Goal: Transaction & Acquisition: Download file/media

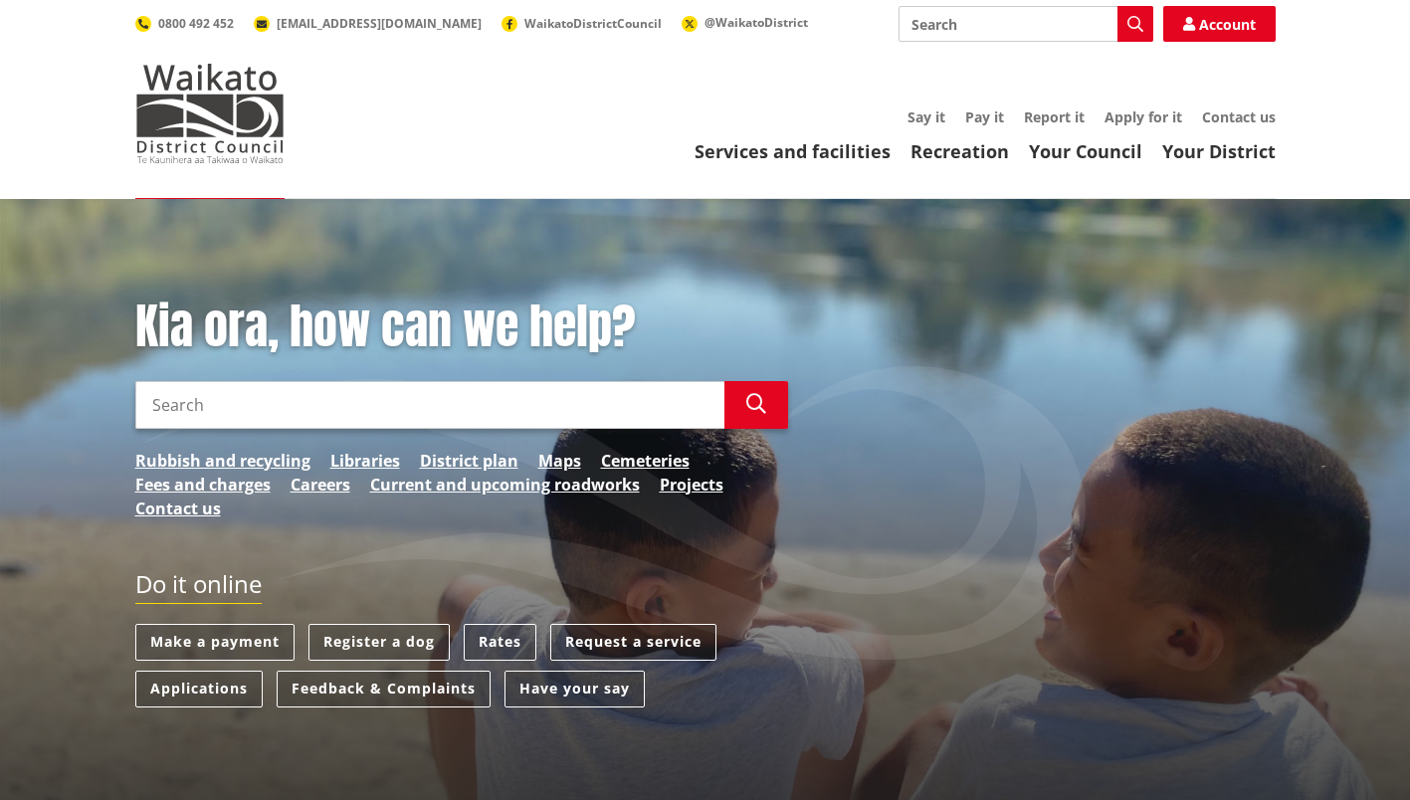
click at [471, 465] on link "District plan" at bounding box center [469, 461] width 98 height 24
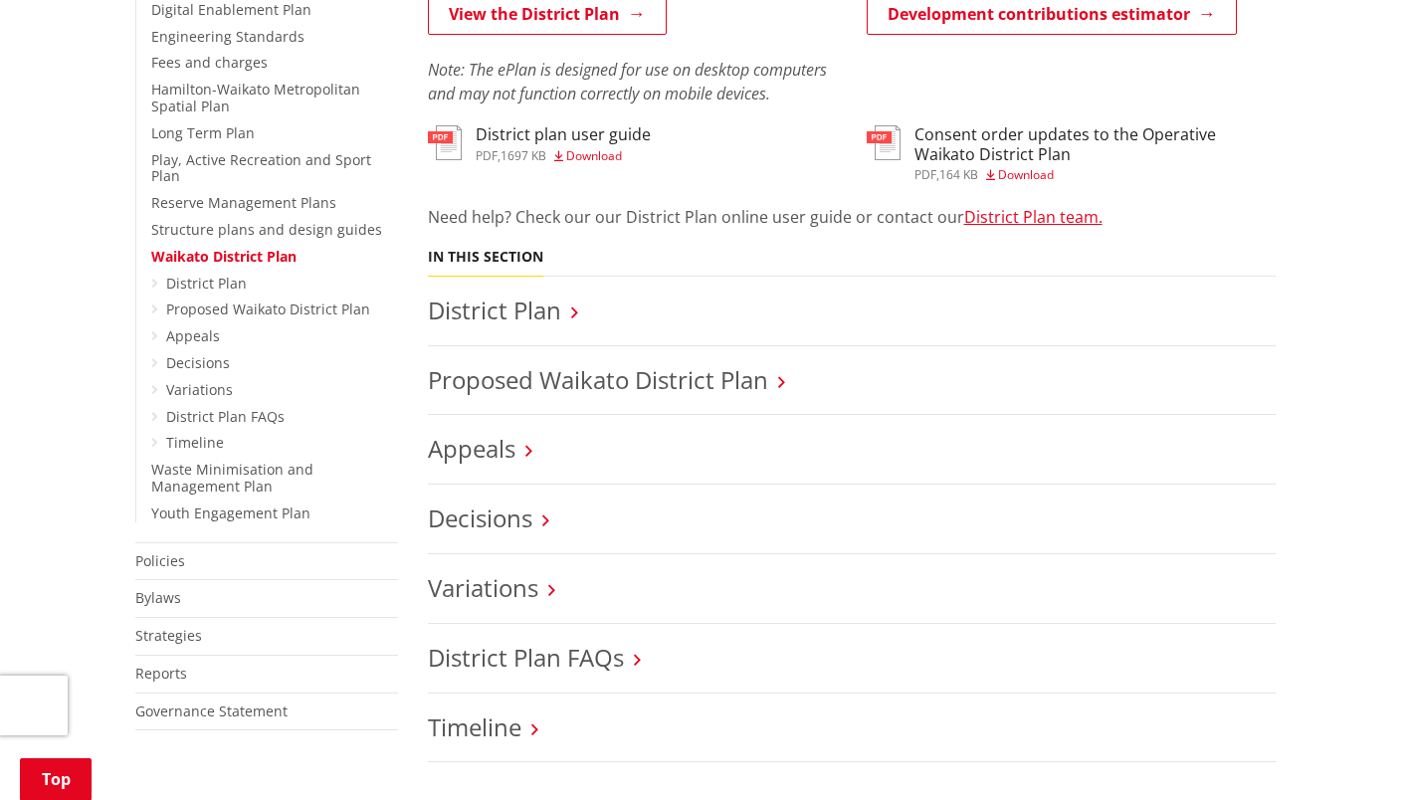
scroll to position [639, 0]
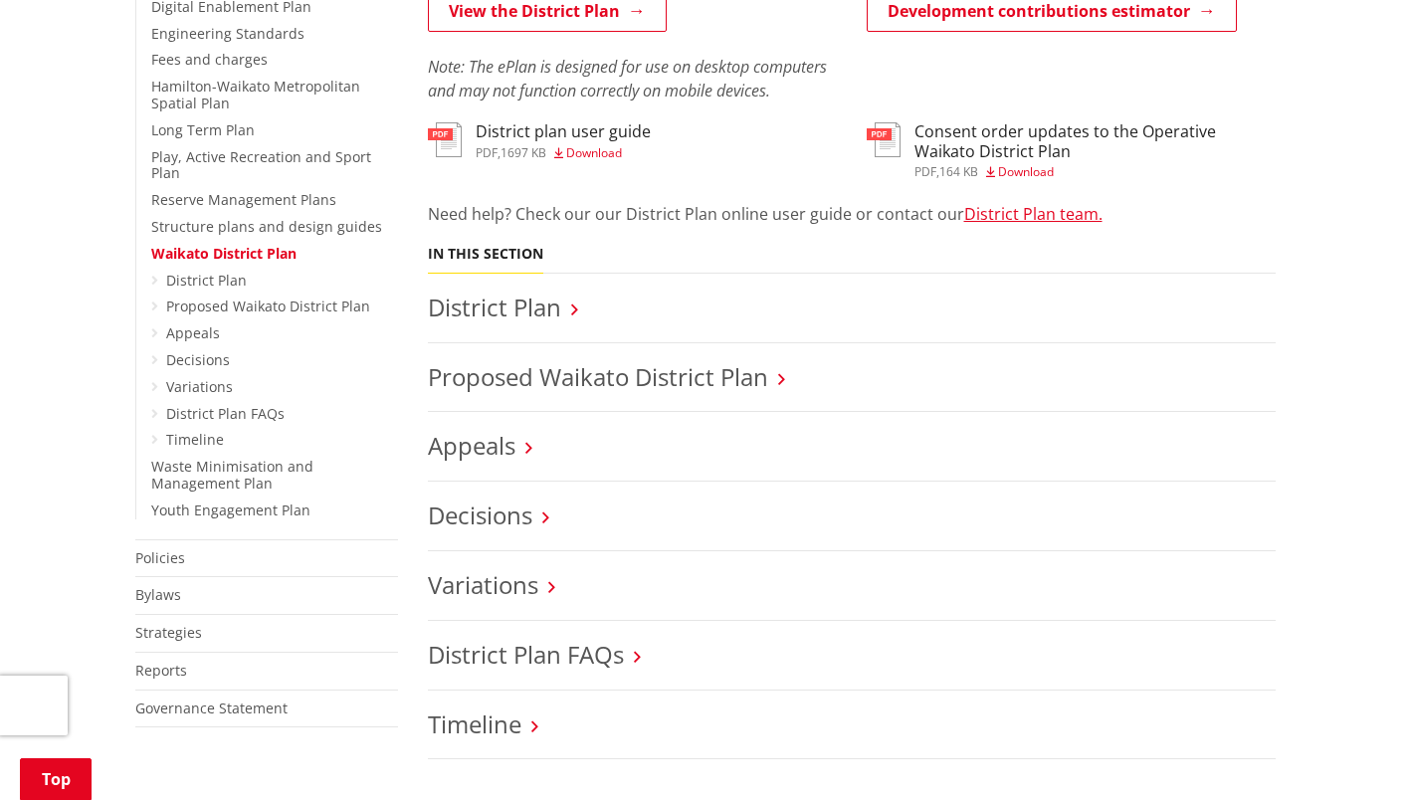
click at [480, 454] on link "Appeals" at bounding box center [472, 445] width 88 height 33
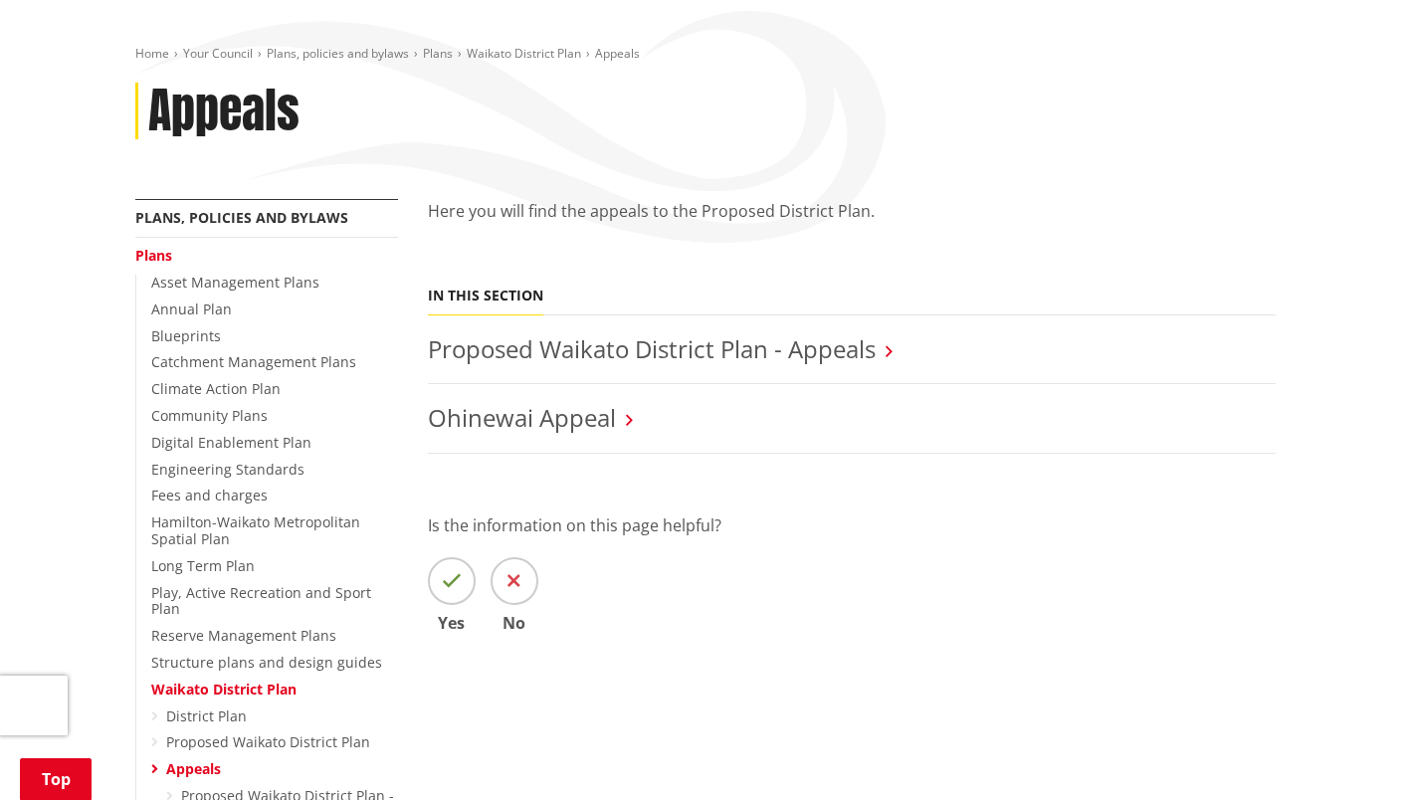
scroll to position [208, 0]
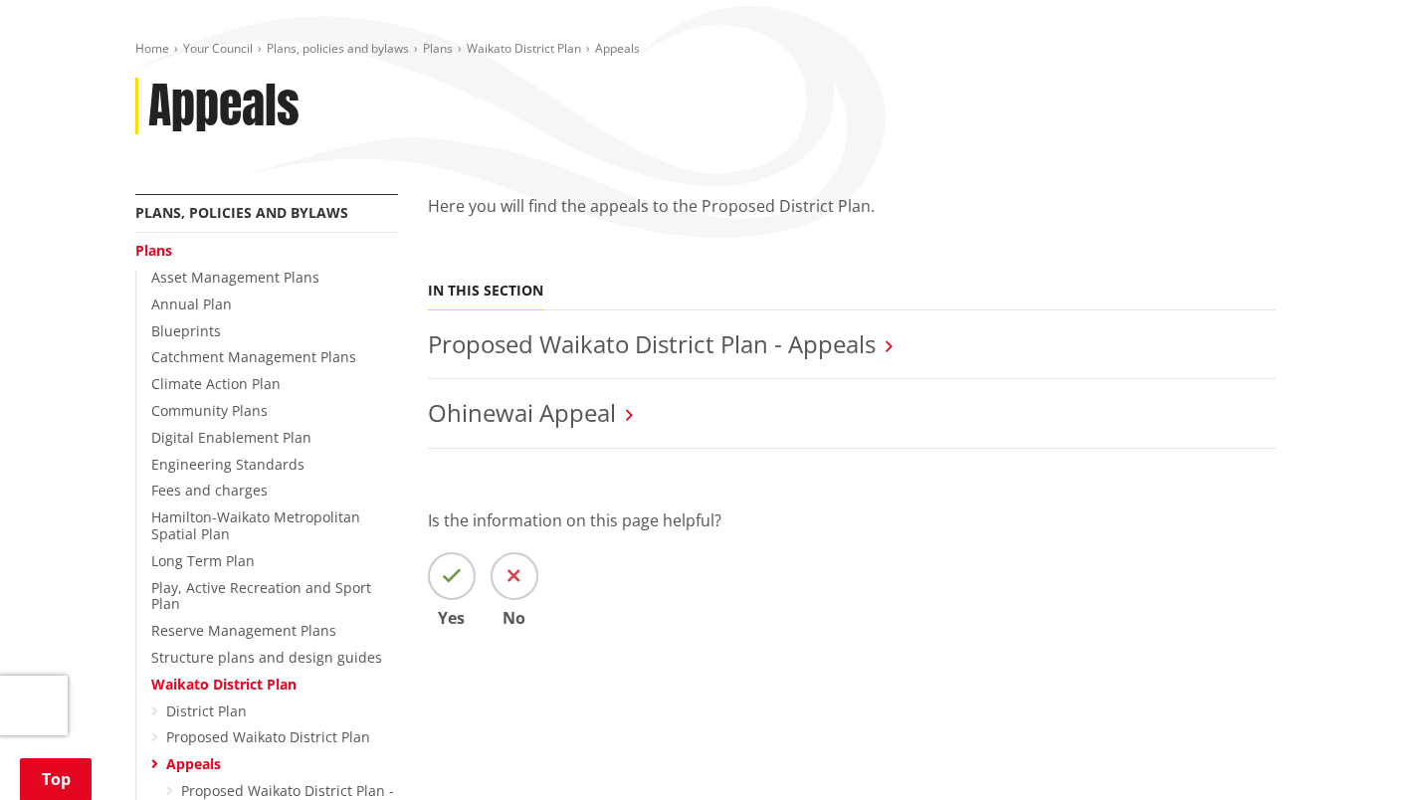
click at [739, 358] on link "Proposed Waikato District Plan - Appeals" at bounding box center [652, 343] width 448 height 33
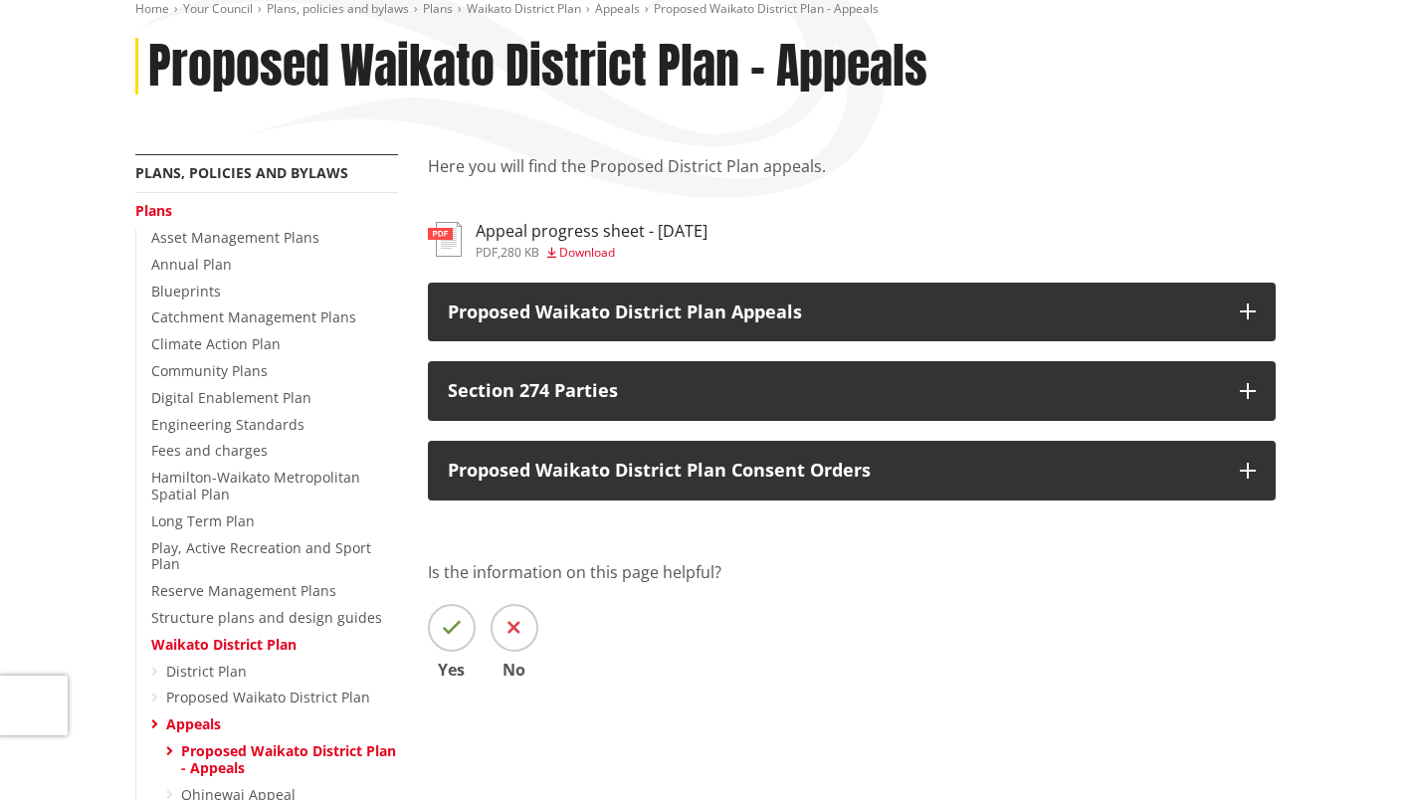
scroll to position [249, 0]
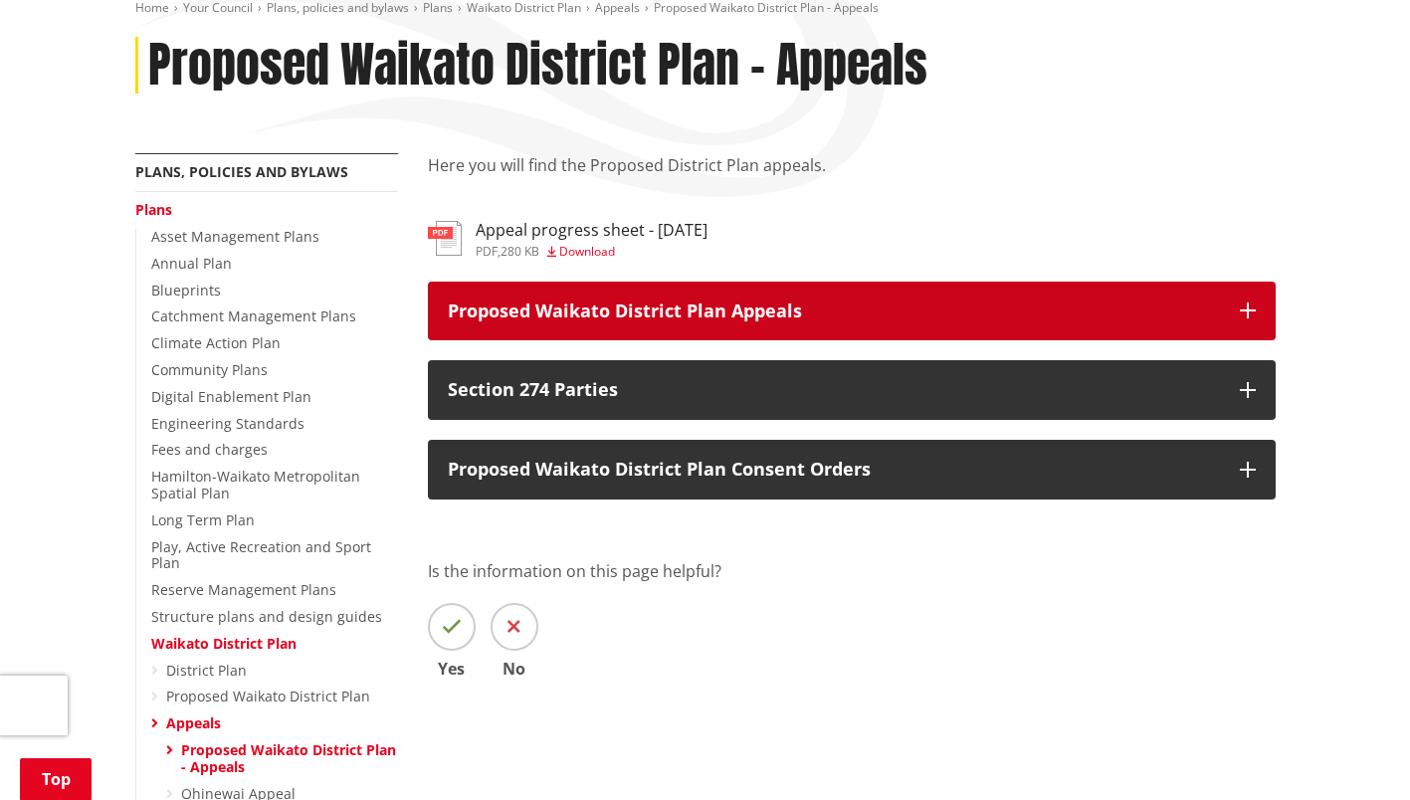
click at [789, 321] on p "Proposed Waikato District Plan Appeals" at bounding box center [834, 311] width 772 height 20
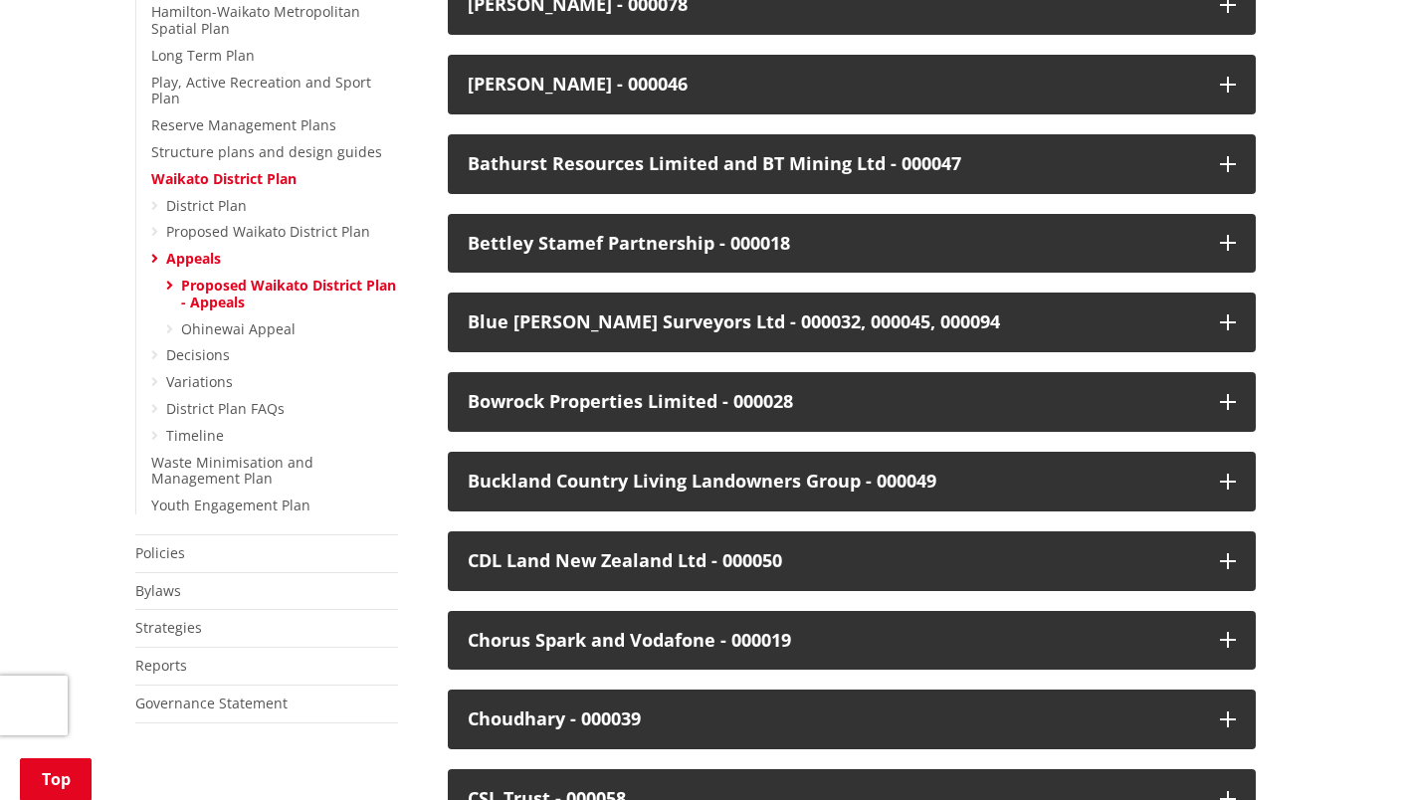
scroll to position [728, 0]
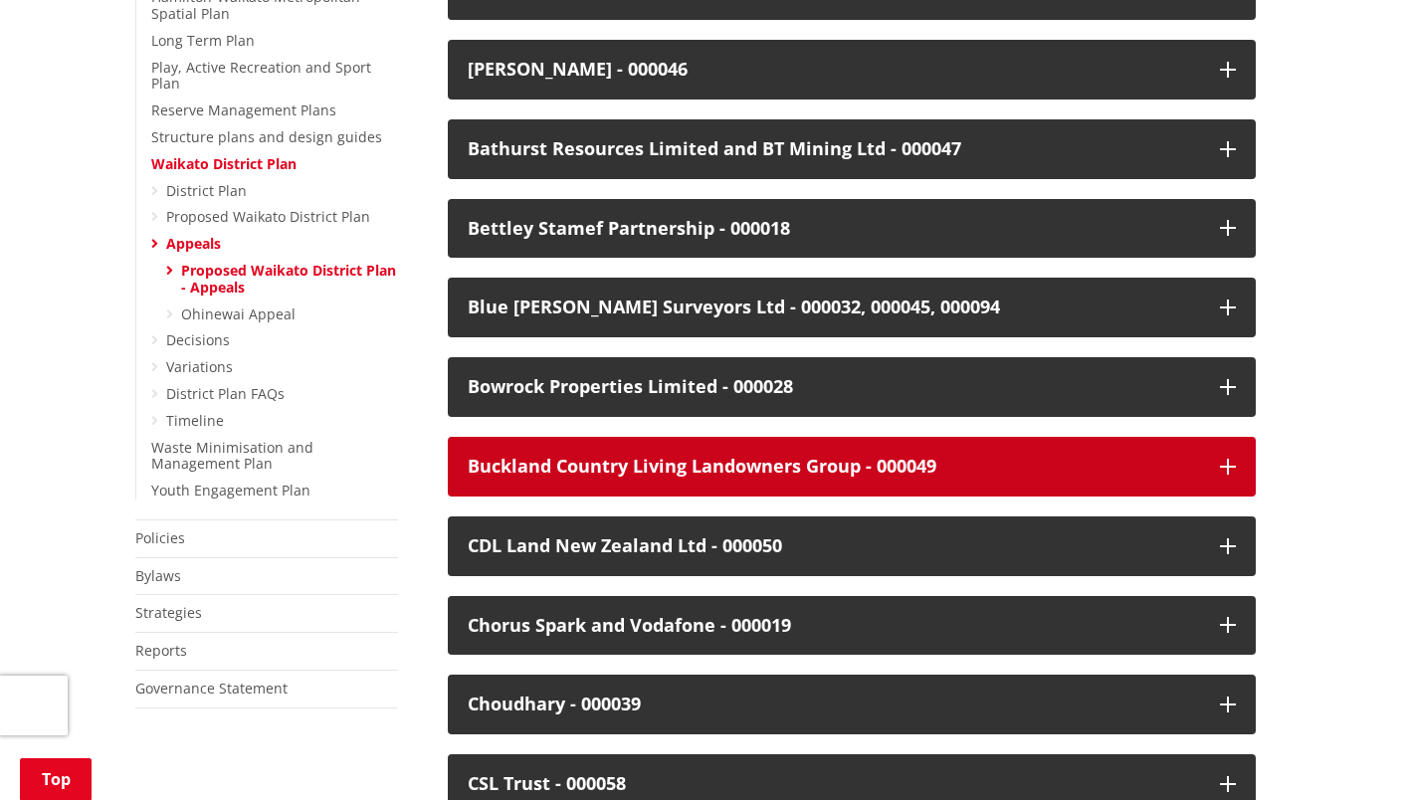
click at [803, 473] on div "Buckland Country Living Landowners Group - 000049" at bounding box center [834, 467] width 732 height 20
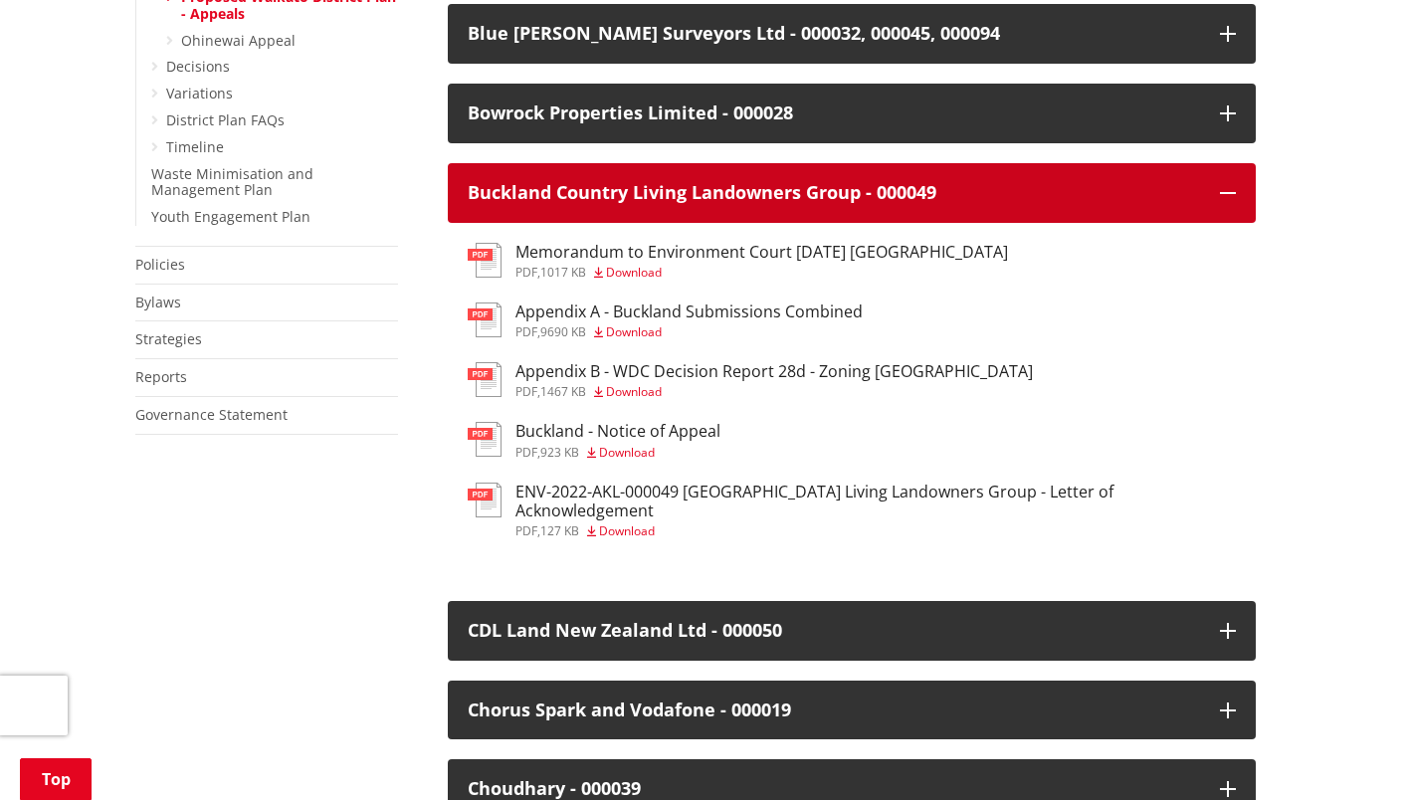
scroll to position [1004, 0]
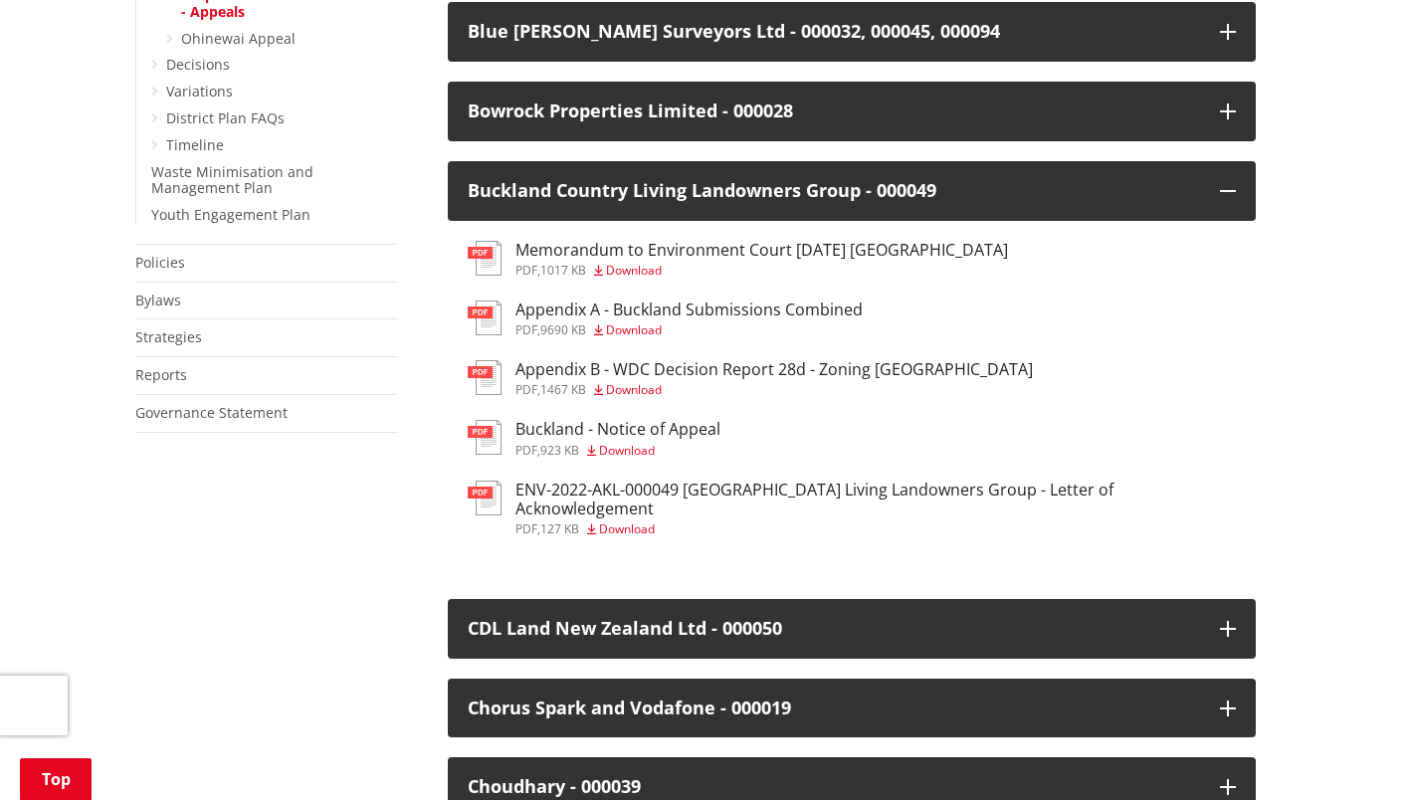
click at [648, 326] on span "Download" at bounding box center [634, 329] width 56 height 17
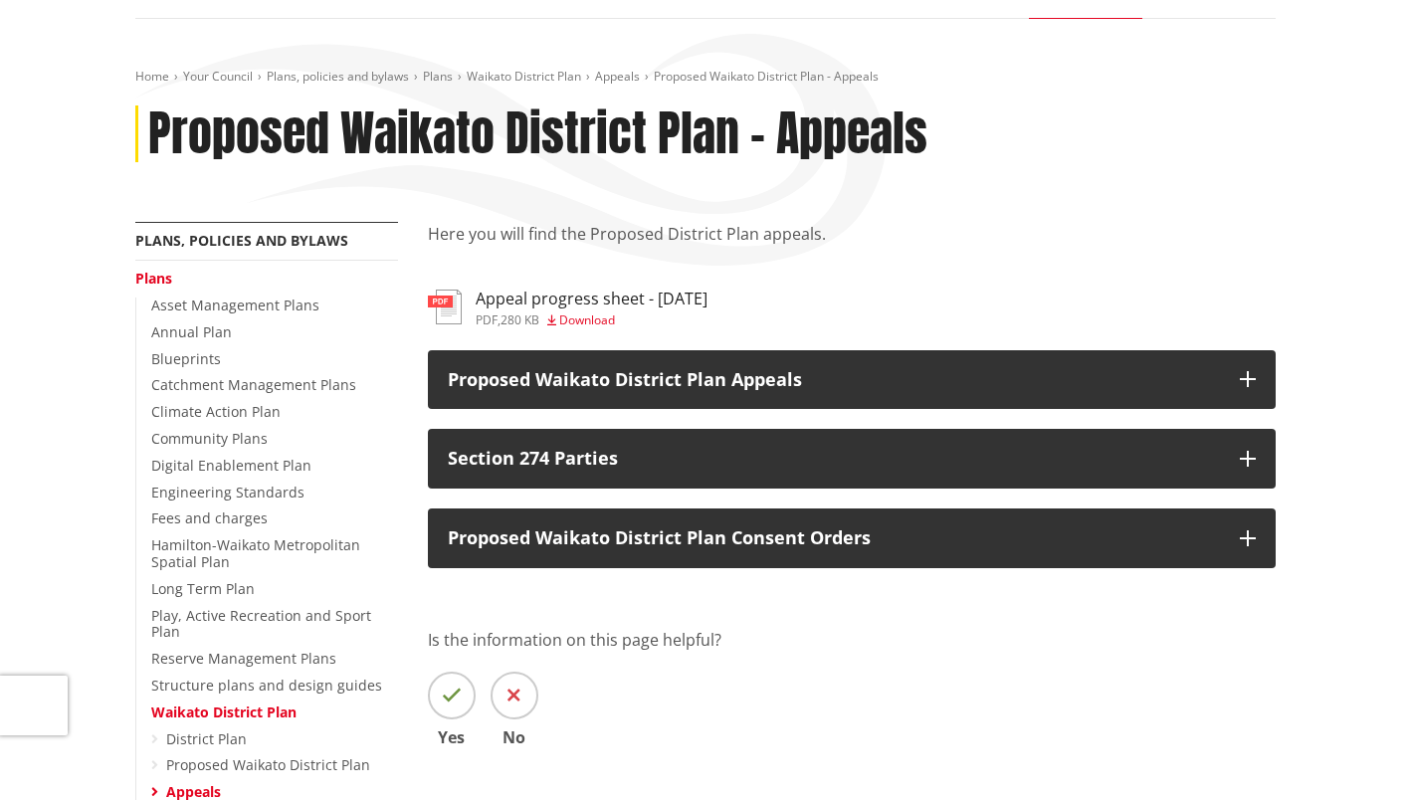
scroll to position [179, 0]
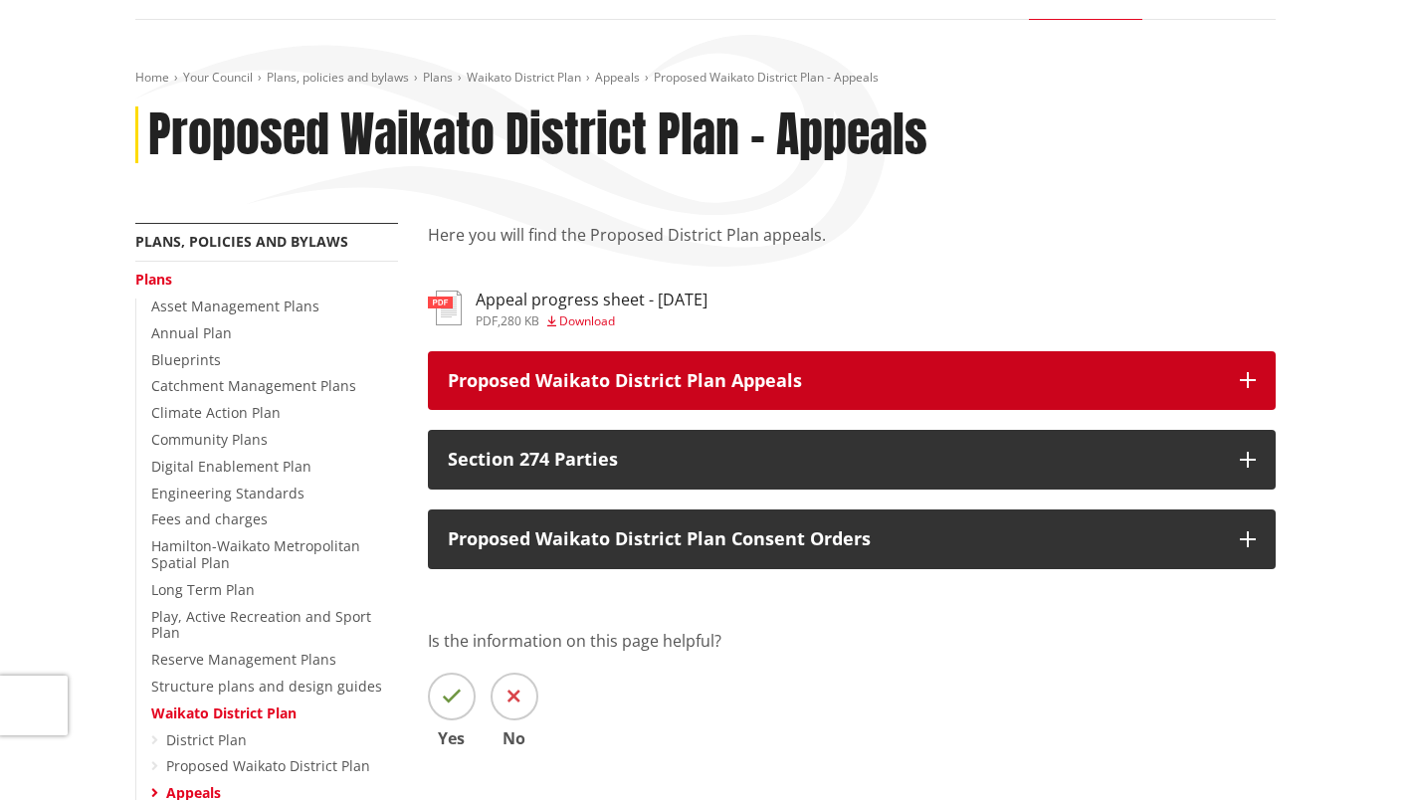
click at [613, 380] on p "Proposed Waikato District Plan Appeals" at bounding box center [834, 381] width 772 height 20
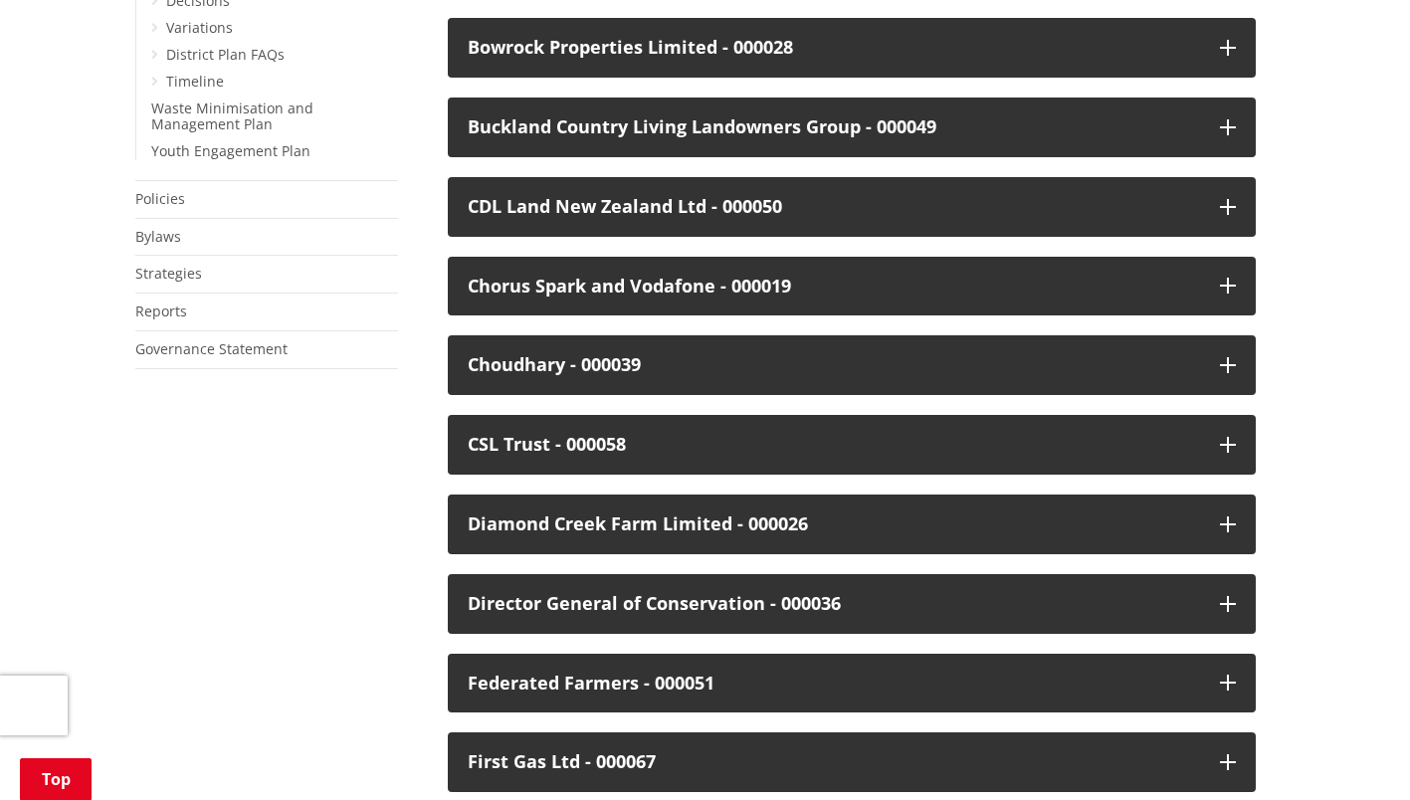
scroll to position [1067, 0]
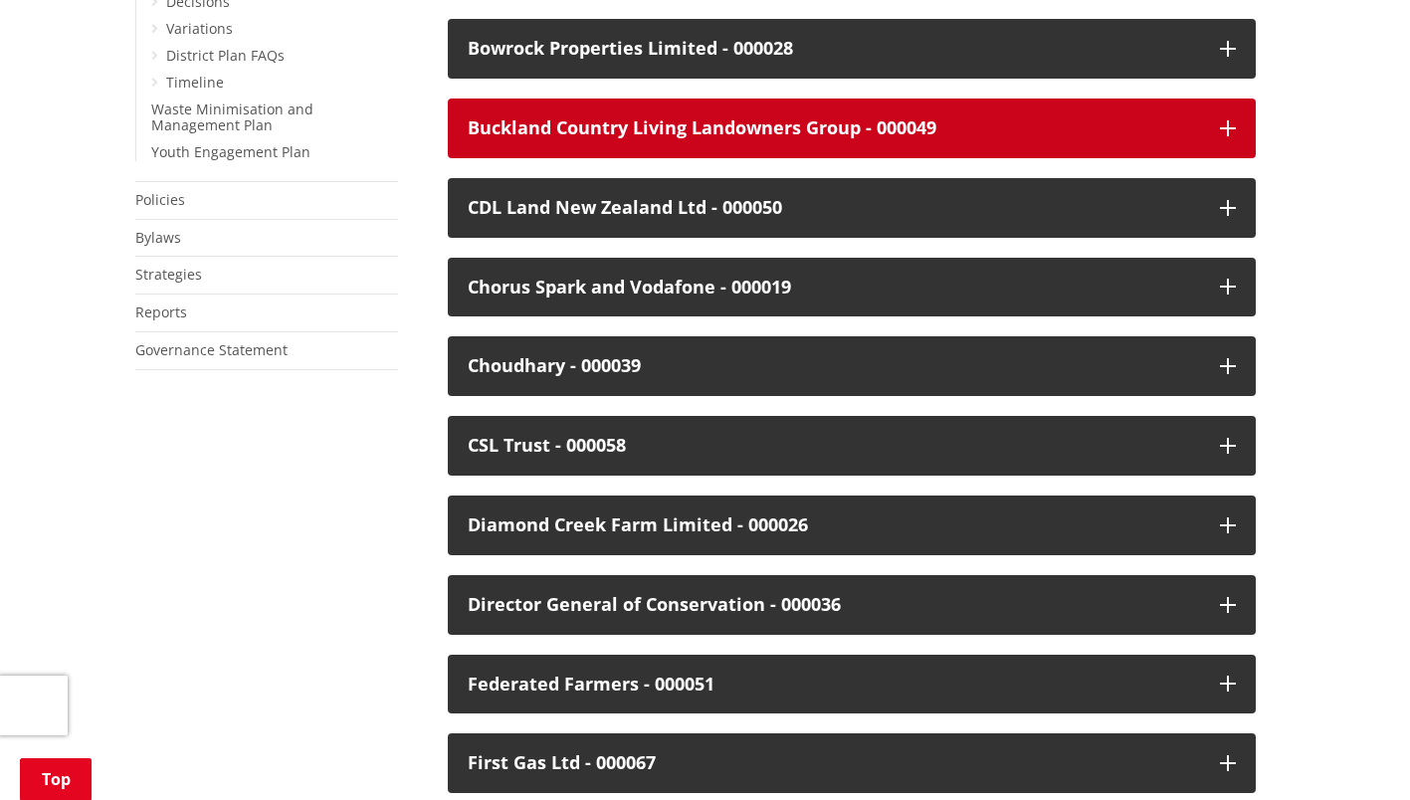
click at [521, 125] on div "Buckland Country Living Landowners Group - 000049" at bounding box center [834, 128] width 732 height 20
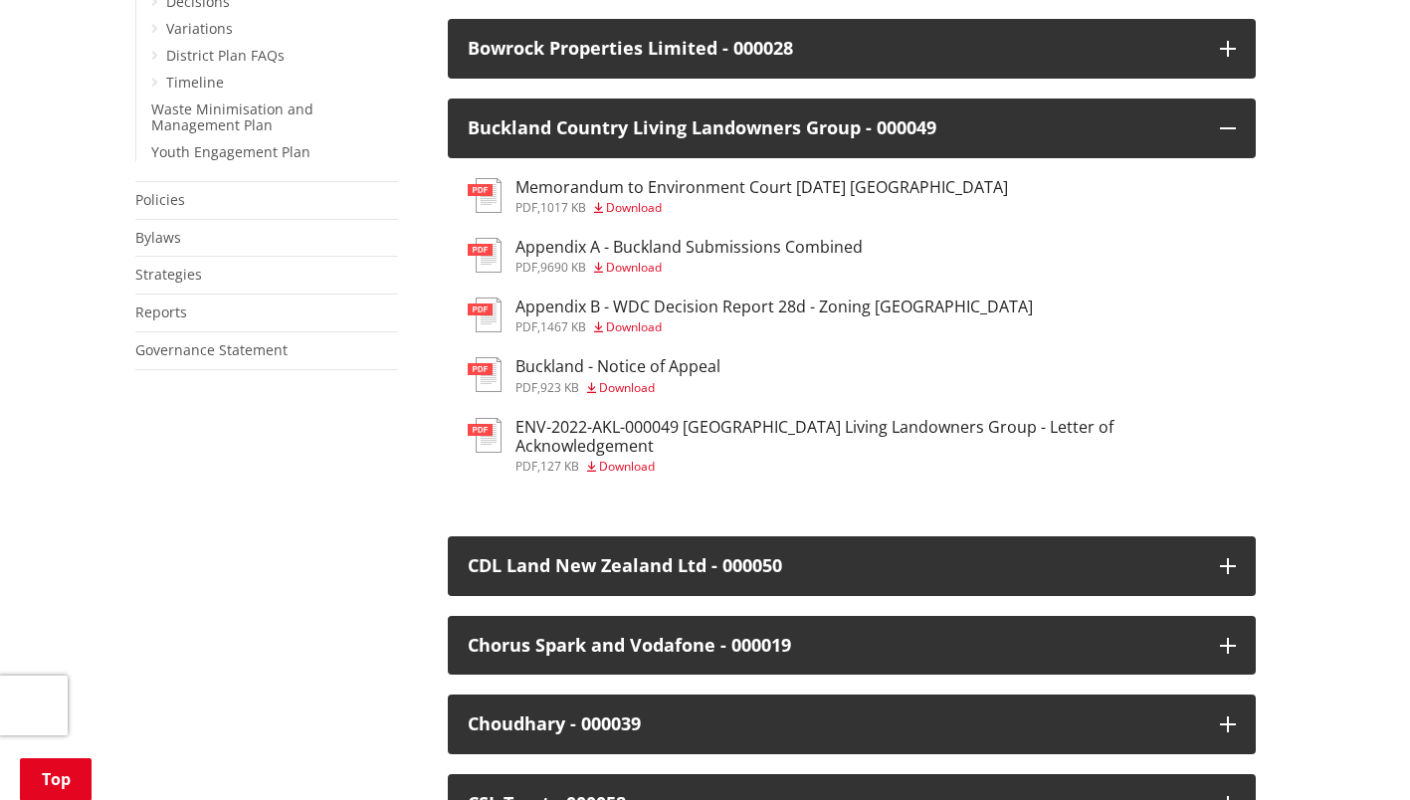
click at [638, 328] on span "Download" at bounding box center [634, 326] width 56 height 17
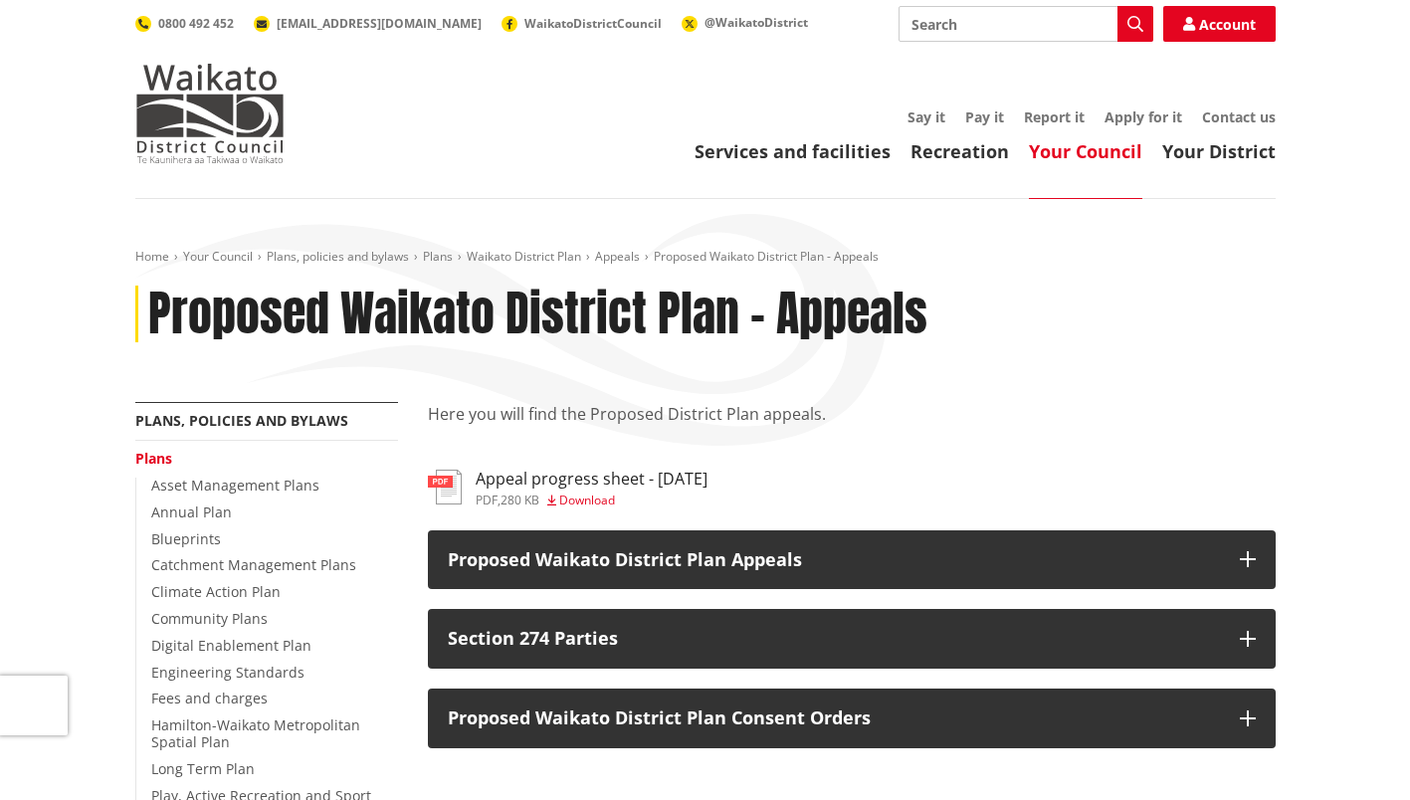
scroll to position [1067, 0]
